Goal: Answer question/provide support

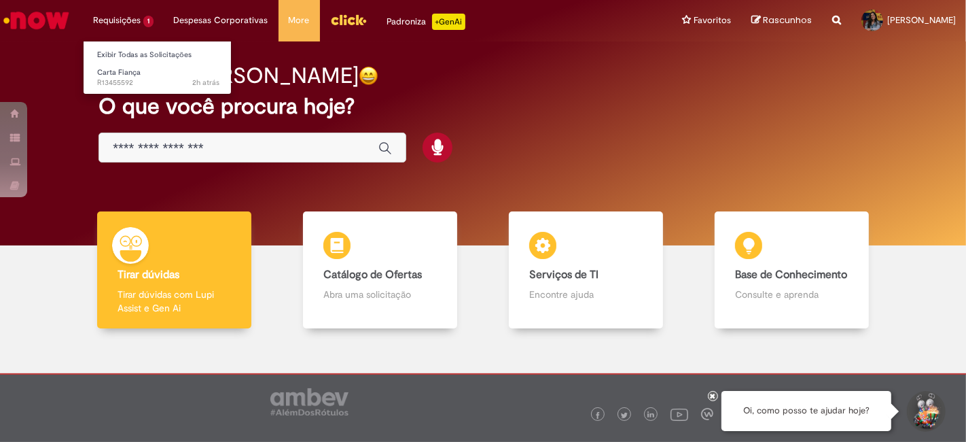
click at [108, 15] on li "Requisições 1 Exibir Todas as Solicitações Carta Fiança 2h atrás 2 horas atrás …" at bounding box center [123, 20] width 81 height 41
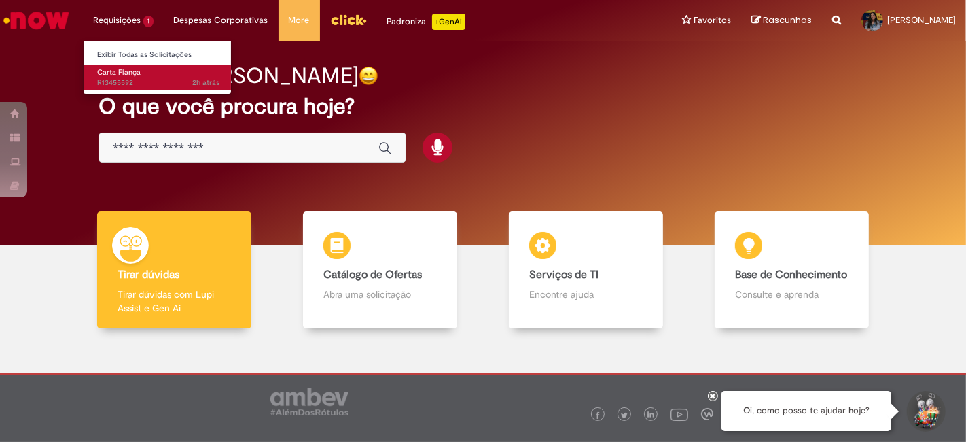
click at [103, 73] on span "Carta Fiança" at bounding box center [118, 72] width 43 height 10
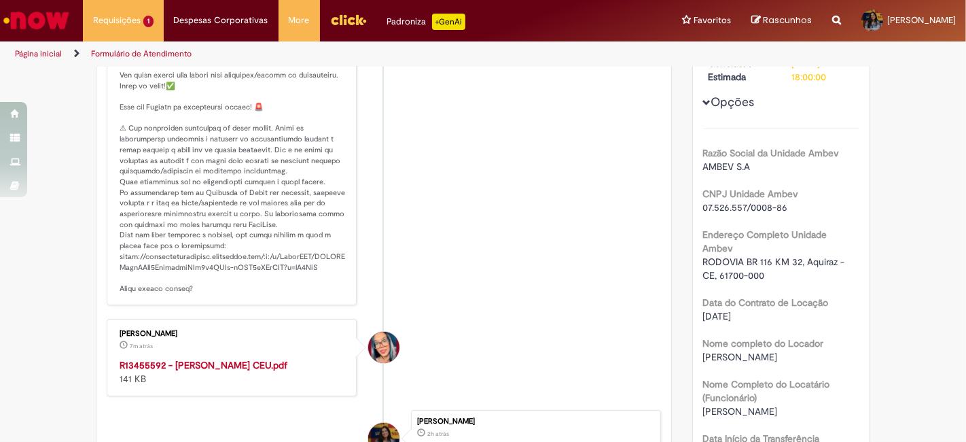
scroll to position [256, 0]
click at [185, 371] on strong "R13455592 - [PERSON_NAME] CEU.pdf" at bounding box center [204, 365] width 168 height 12
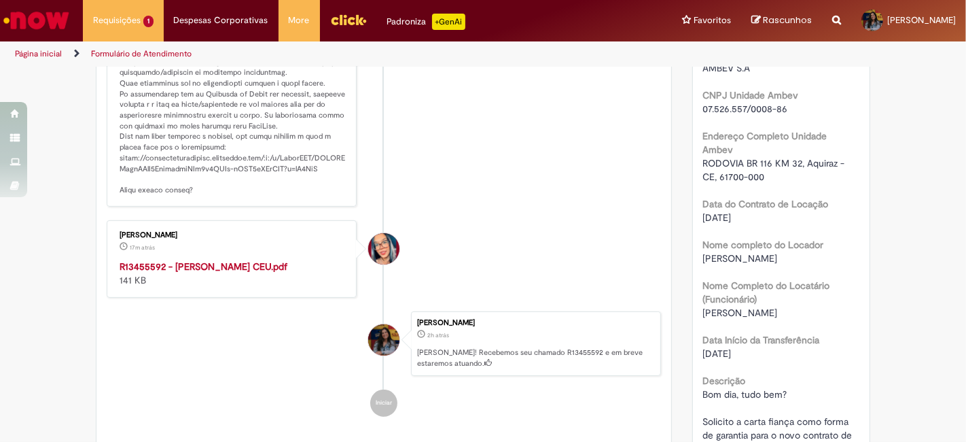
scroll to position [0, 0]
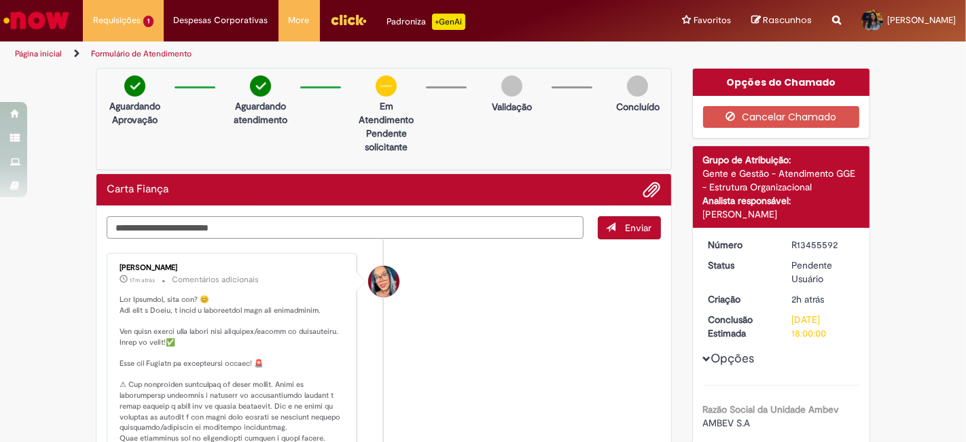
click at [221, 221] on textarea "Digite sua mensagem aqui..." at bounding box center [345, 227] width 477 height 22
type textarea "**********"
click at [605, 234] on button "Enviar" at bounding box center [629, 227] width 63 height 23
